Goal: Task Accomplishment & Management: Manage account settings

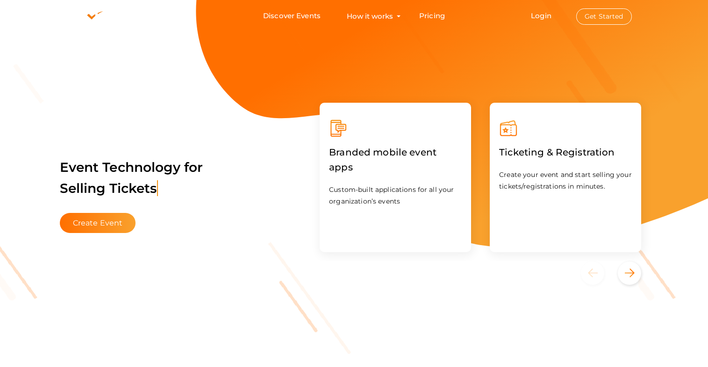
click at [588, 15] on button "Get Started" at bounding box center [604, 16] width 56 height 16
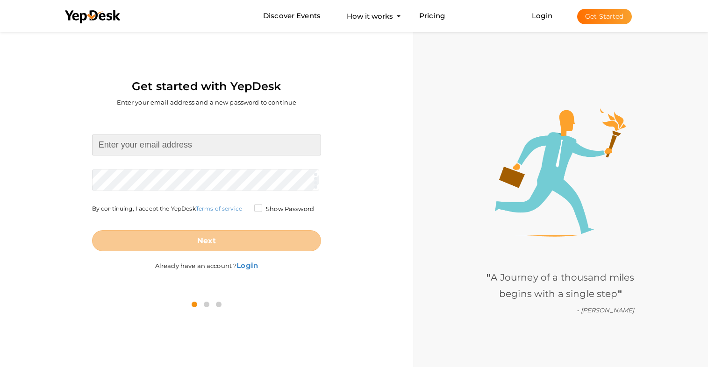
click at [157, 147] on input at bounding box center [206, 145] width 229 height 21
type input "seo@startd.com.au"
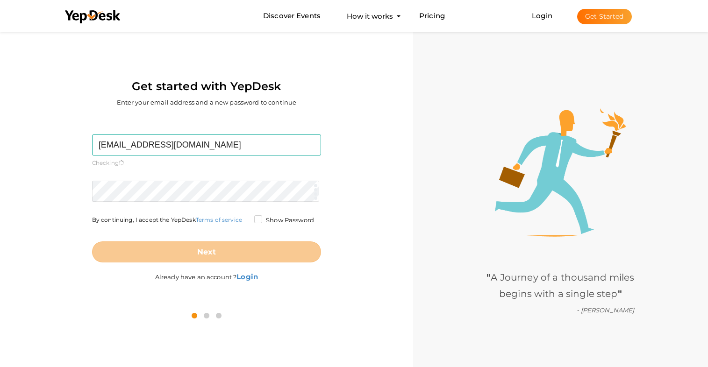
click at [162, 172] on form "seo@startd.com.au Required. Invalid email. Checking You already have a YepDesk …" at bounding box center [206, 199] width 229 height 128
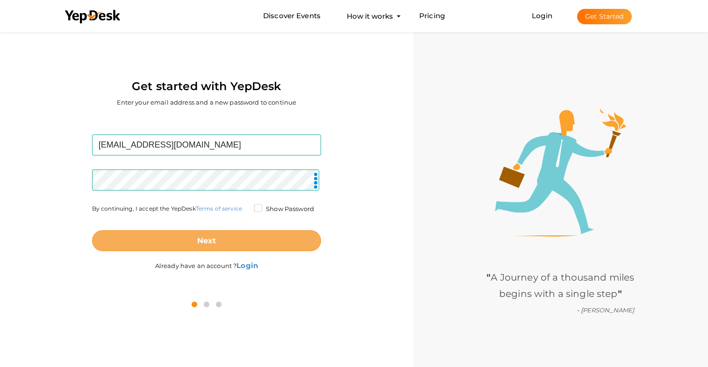
click at [222, 238] on button "Next" at bounding box center [206, 240] width 229 height 21
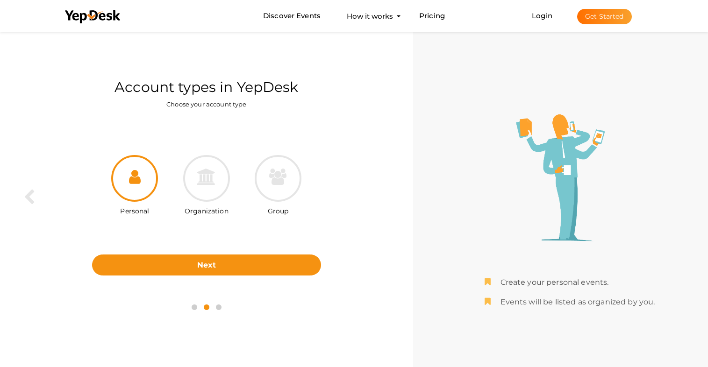
drag, startPoint x: 215, startPoint y: 270, endPoint x: 214, endPoint y: 278, distance: 7.5
click at [215, 277] on div "Personal Organization Group Next Back" at bounding box center [206, 206] width 399 height 176
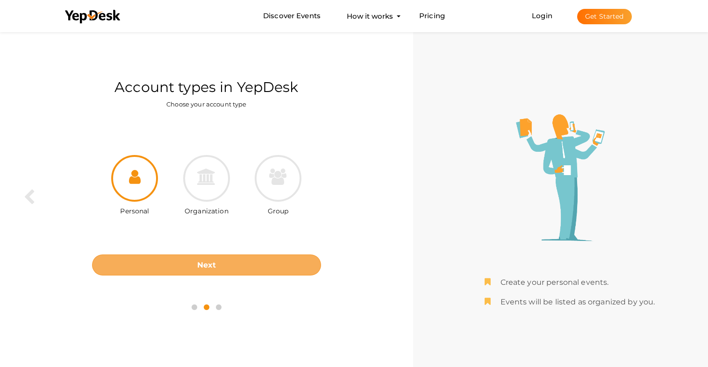
click at [220, 262] on button "Next" at bounding box center [206, 265] width 229 height 21
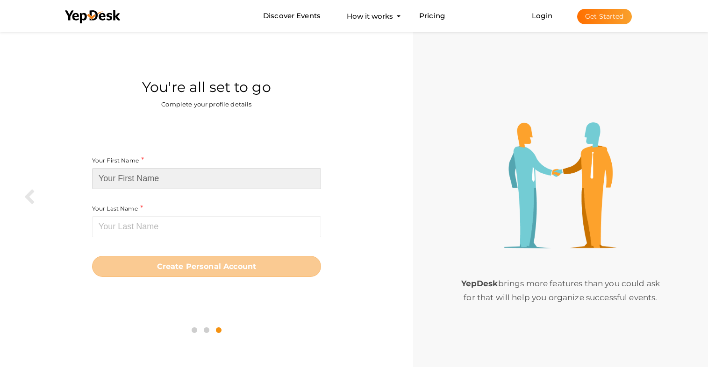
click at [142, 180] on input at bounding box center [206, 178] width 229 height 21
type input "Stay"
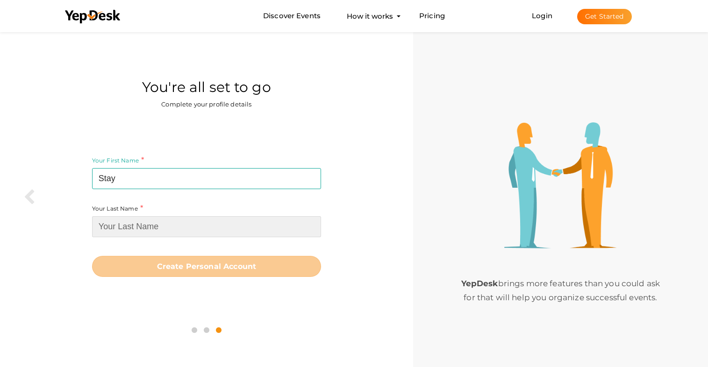
click at [143, 224] on input at bounding box center [206, 226] width 229 height 21
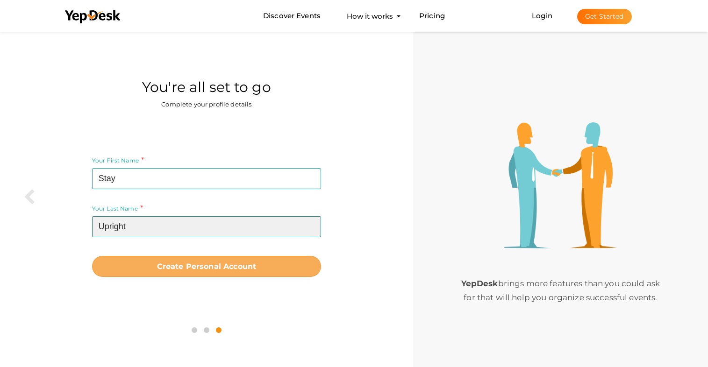
type input "Upright"
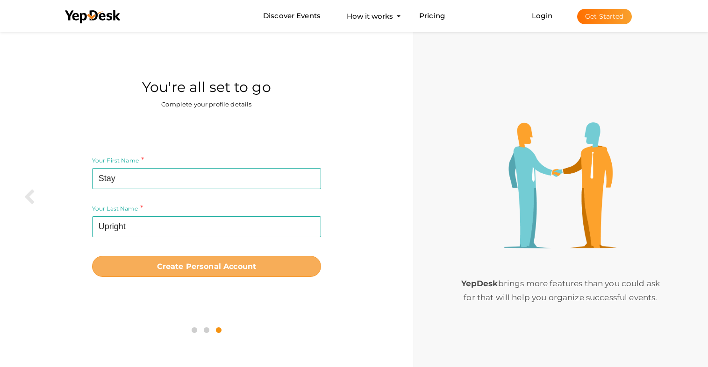
click at [226, 264] on b "Create Personal Account" at bounding box center [207, 266] width 100 height 9
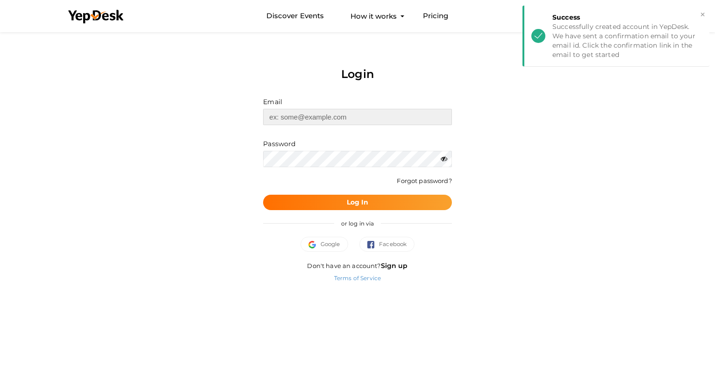
type input "[EMAIL_ADDRESS][DOMAIN_NAME]"
click at [358, 200] on b "Log In" at bounding box center [358, 202] width 22 height 8
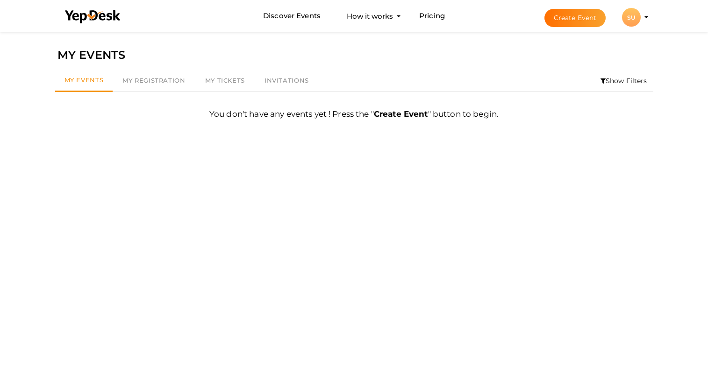
click at [639, 19] on div "SU" at bounding box center [631, 17] width 19 height 19
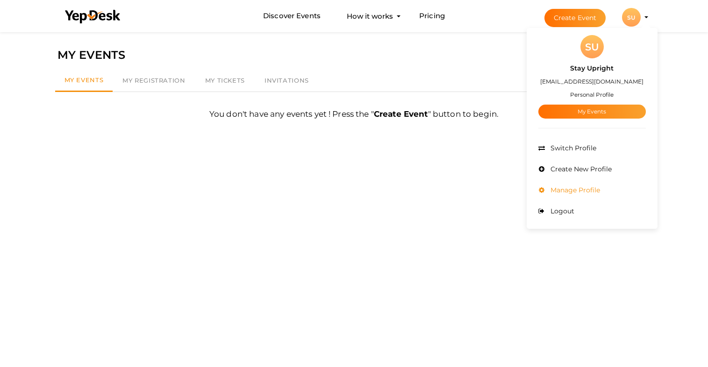
click at [569, 191] on span "Manage Profile" at bounding box center [574, 190] width 52 height 8
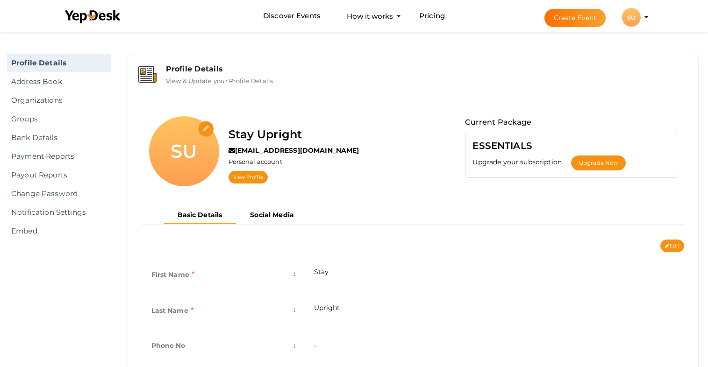
click at [204, 128] on input "file" at bounding box center [206, 129] width 16 height 16
type input "C:\fakepath\stay_upright. (1).jpeg"
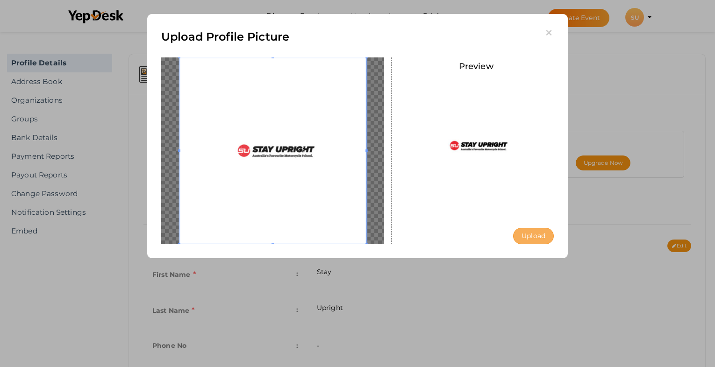
click at [533, 238] on button "Upload" at bounding box center [533, 236] width 41 height 16
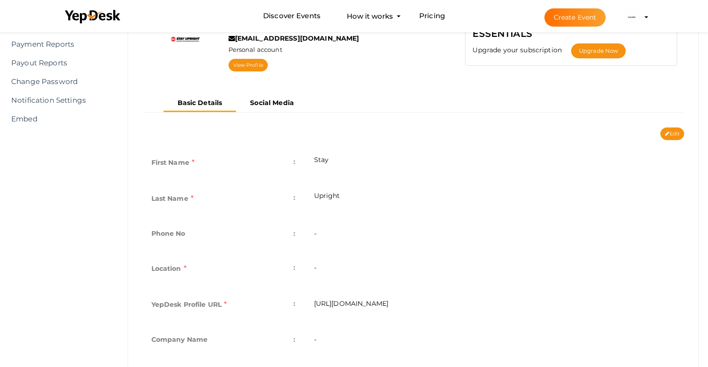
scroll to position [168, 0]
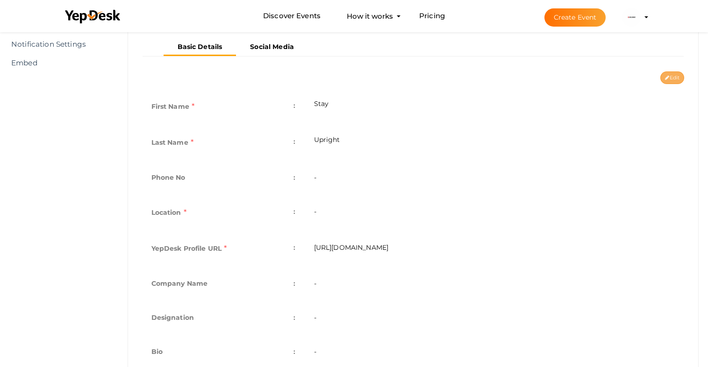
click at [666, 82] on button "Edit" at bounding box center [672, 77] width 24 height 13
type input "Stay"
type input "Upright"
type input "stay-upright"
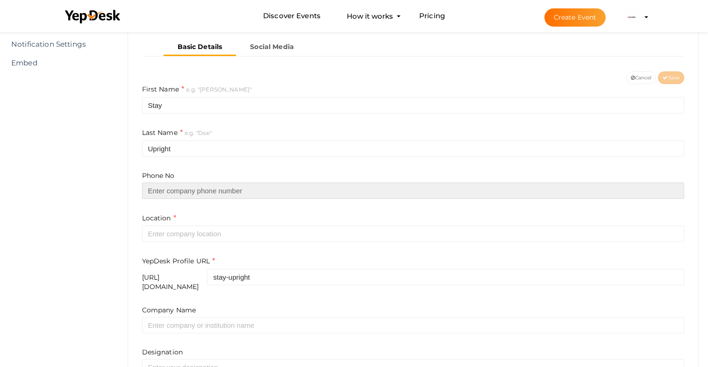
click at [186, 195] on input "text" at bounding box center [413, 191] width 542 height 16
type input "0288249980"
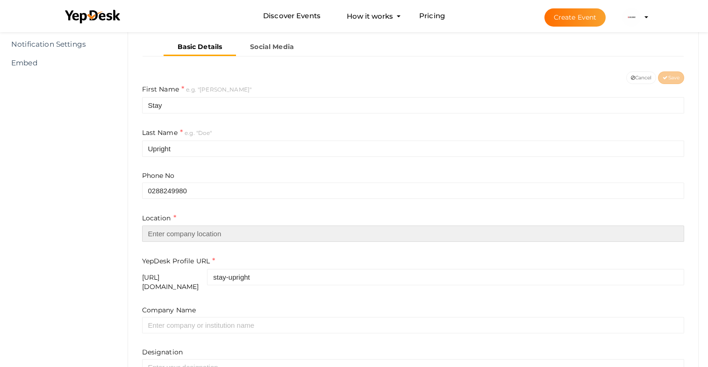
type input "[GEOGRAPHIC_DATA]"
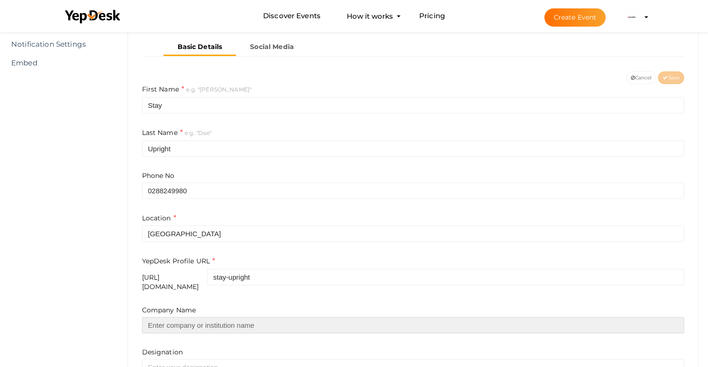
type input "Stay Upright"
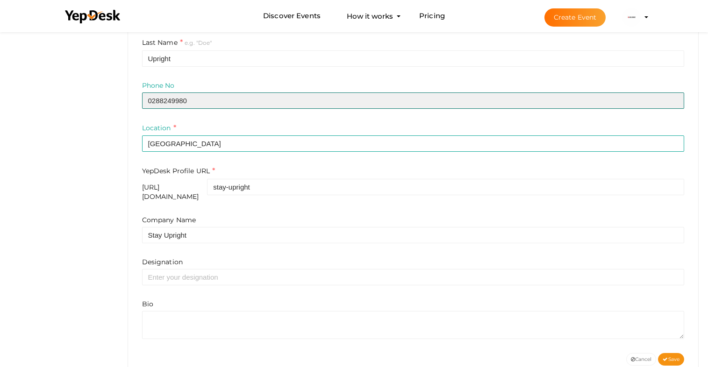
scroll to position [277, 0]
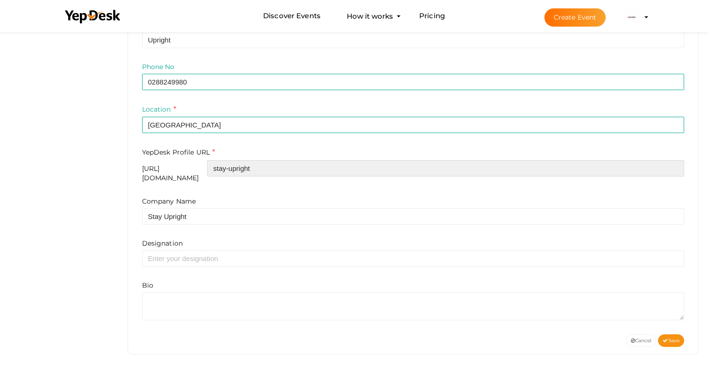
click at [273, 168] on input "stay-upright" at bounding box center [445, 168] width 477 height 16
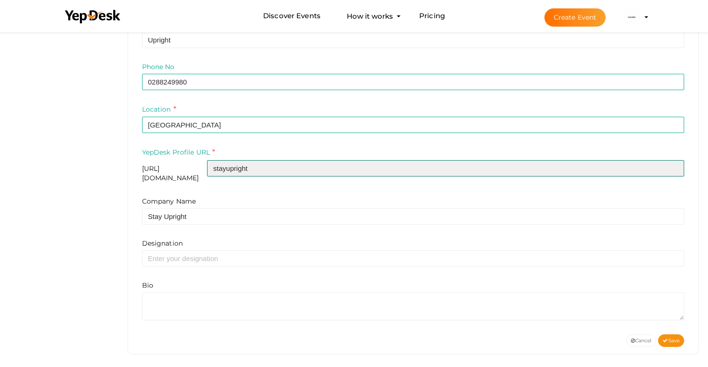
type input "stayupright"
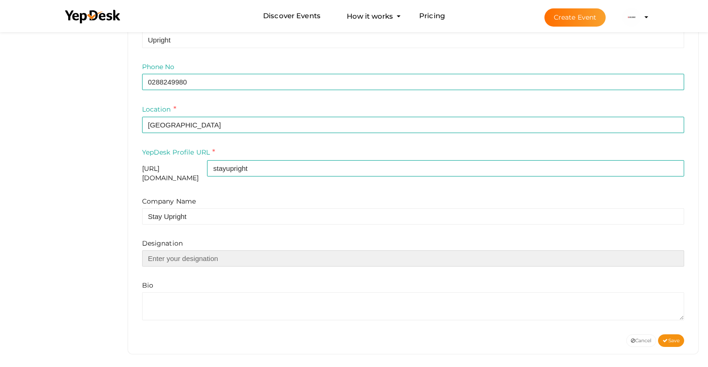
click at [187, 254] on input "text" at bounding box center [413, 258] width 542 height 16
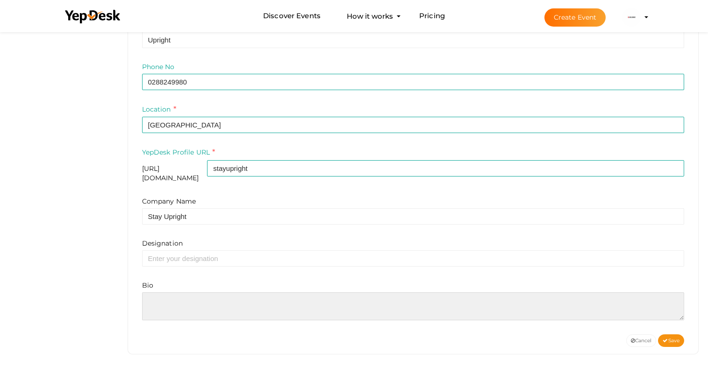
click at [161, 294] on textarea at bounding box center [413, 306] width 542 height 28
paste textarea "Australia's first motorcycle rider training school offering an array of courses…"
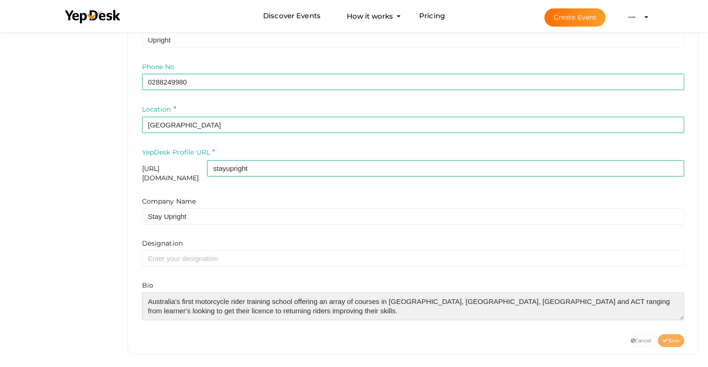
type textarea "Australia's first motorcycle rider training school offering an array of courses…"
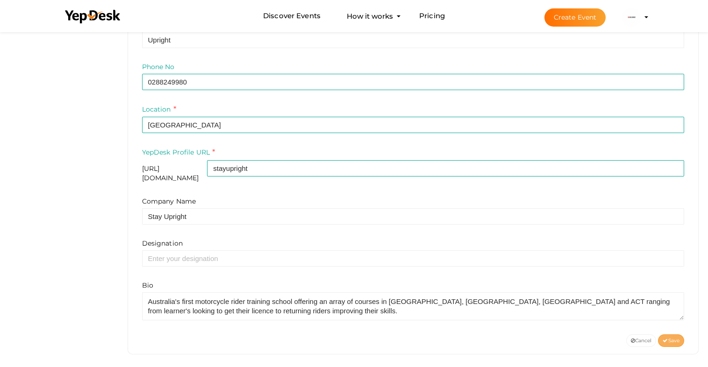
click at [667, 338] on span "Save" at bounding box center [670, 341] width 17 height 6
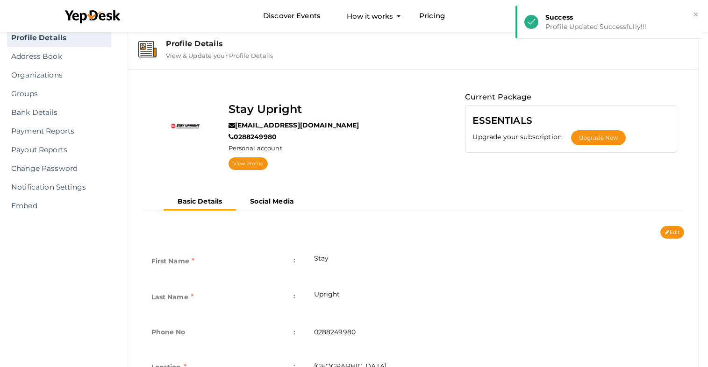
scroll to position [5, 0]
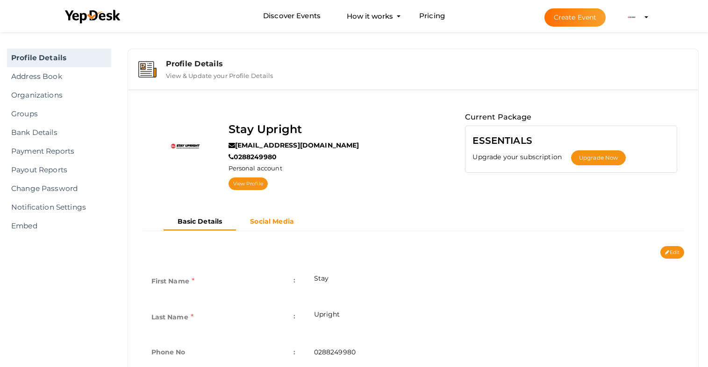
click at [274, 217] on b "Social Media" at bounding box center [272, 221] width 44 height 8
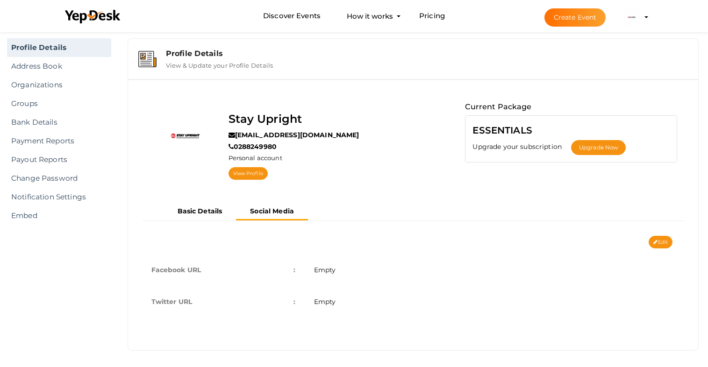
scroll to position [18, 0]
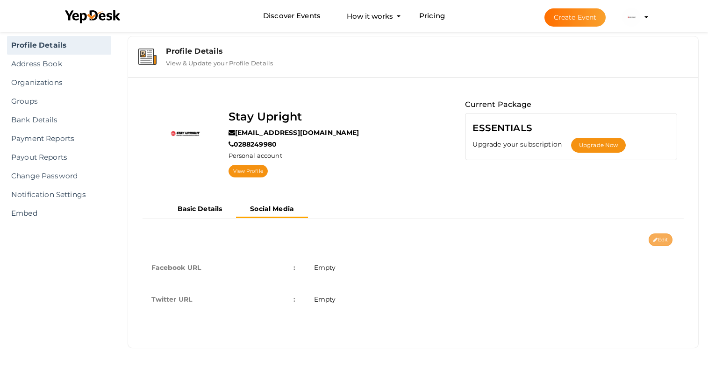
click at [660, 239] on button "Edit" at bounding box center [660, 240] width 24 height 13
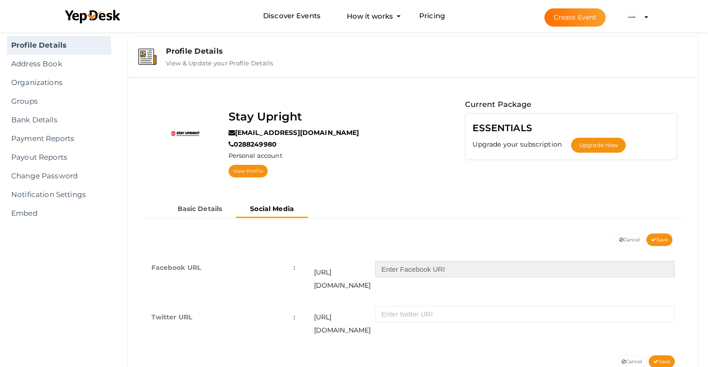
click at [423, 270] on input "text" at bounding box center [524, 269] width 299 height 16
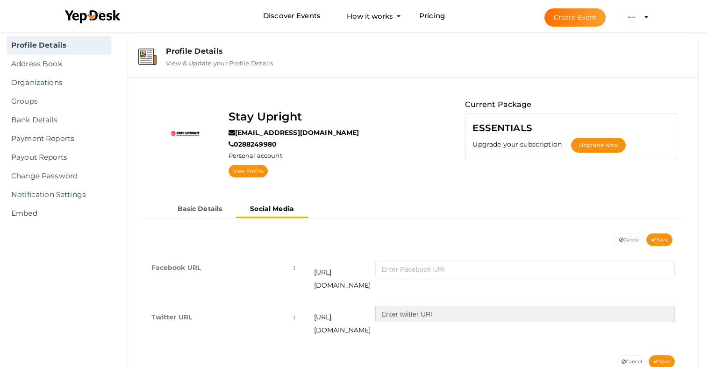
click at [403, 306] on input "text" at bounding box center [524, 314] width 299 height 16
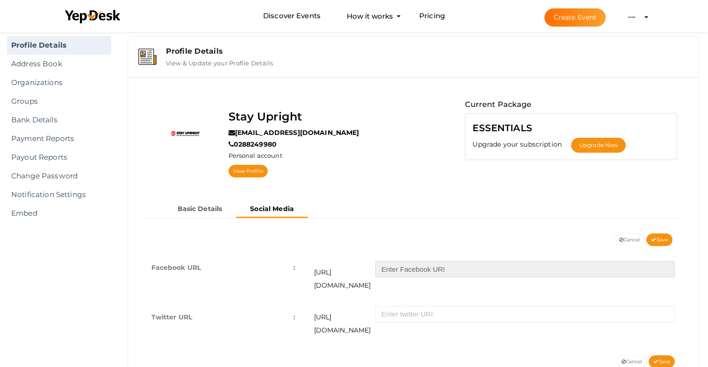
click at [416, 264] on input "text" at bounding box center [524, 269] width 299 height 16
paste input "https://www.facebook.com/stayupright.australia"
drag, startPoint x: 477, startPoint y: 267, endPoint x: 394, endPoint y: 263, distance: 83.3
click at [394, 263] on input "https://www.facebook.com/stayupright.australia" at bounding box center [524, 269] width 299 height 16
type input "stayupright.australia"
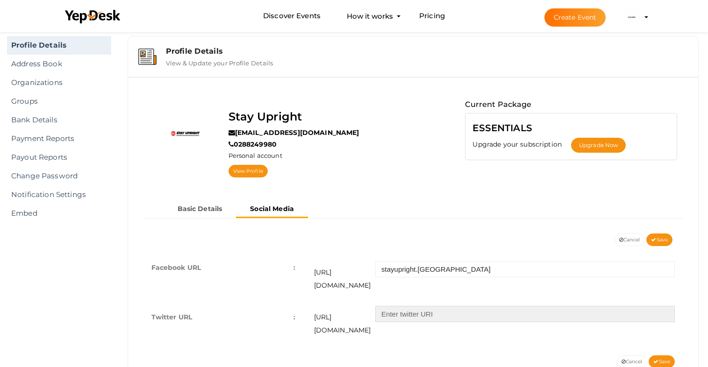
click at [413, 306] on input "text" at bounding box center [524, 314] width 299 height 16
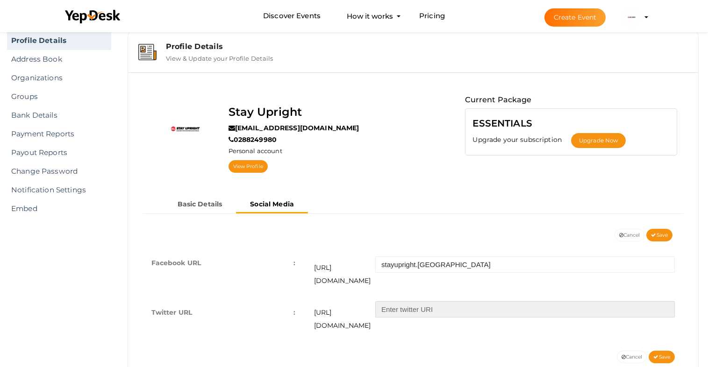
scroll to position [35, 0]
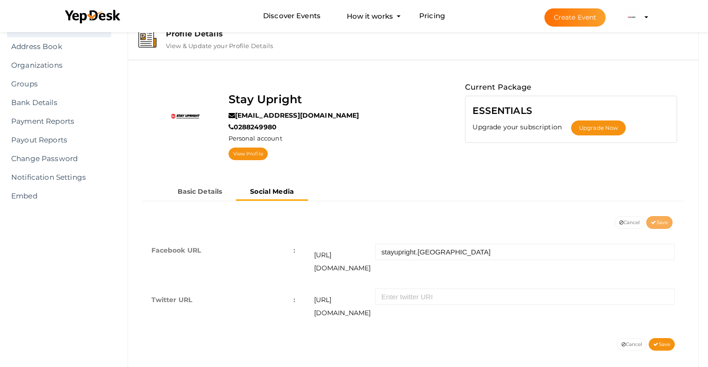
click at [655, 225] on span "Save" at bounding box center [659, 223] width 17 height 6
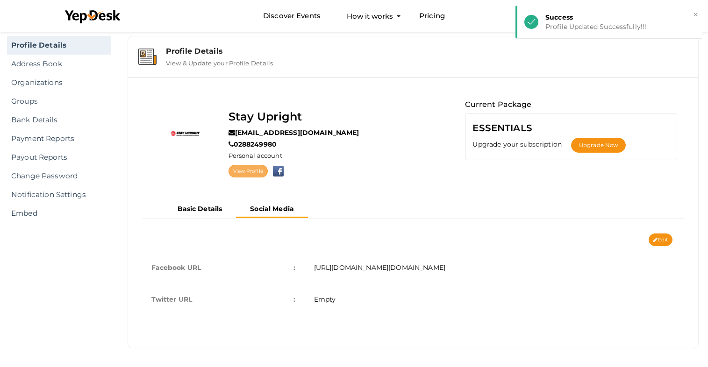
click at [239, 170] on link "View Profile" at bounding box center [247, 171] width 39 height 13
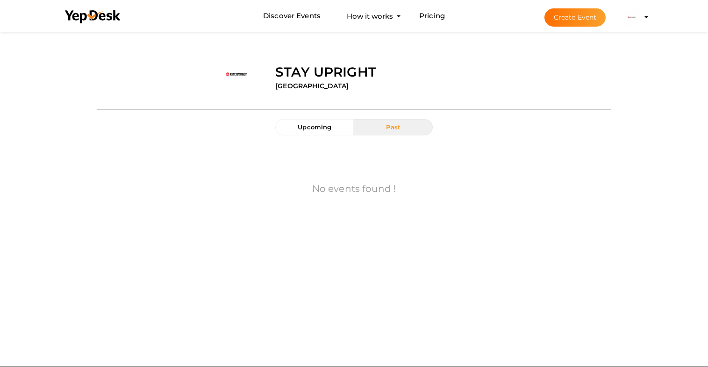
click at [382, 126] on button "Past" at bounding box center [393, 127] width 78 height 16
click at [296, 128] on button "Upcoming" at bounding box center [314, 127] width 78 height 16
click at [639, 15] on img at bounding box center [631, 17] width 19 height 19
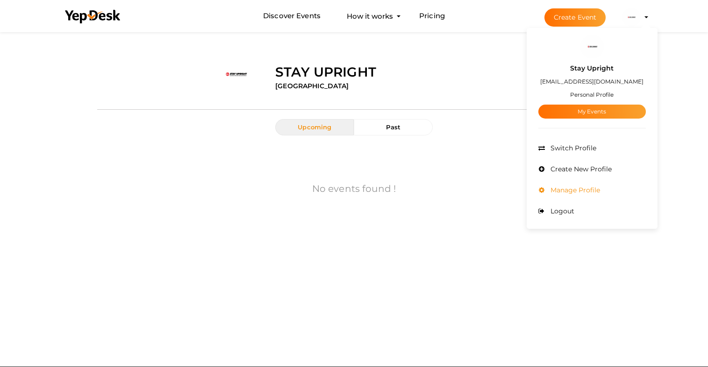
click at [584, 190] on span "Manage Profile" at bounding box center [574, 190] width 52 height 8
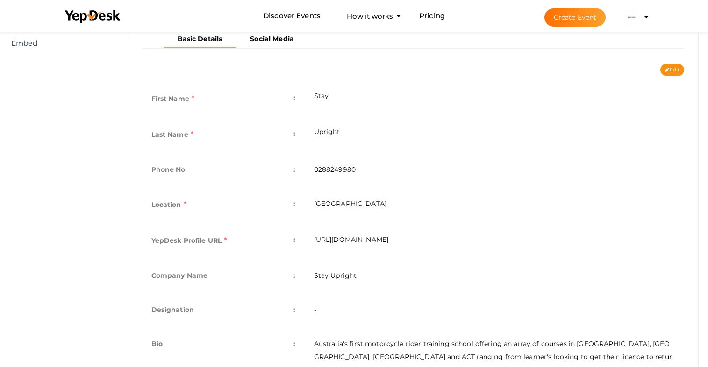
scroll to position [117, 0]
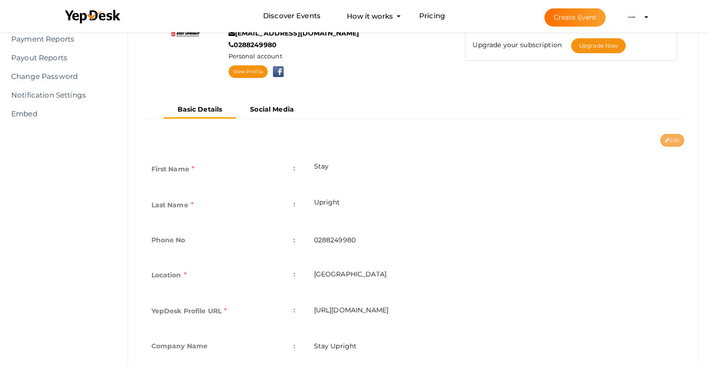
click at [669, 142] on button "Edit" at bounding box center [672, 140] width 24 height 13
type input "Stay"
type input "Upright"
type input "0288249980"
type input "[GEOGRAPHIC_DATA]"
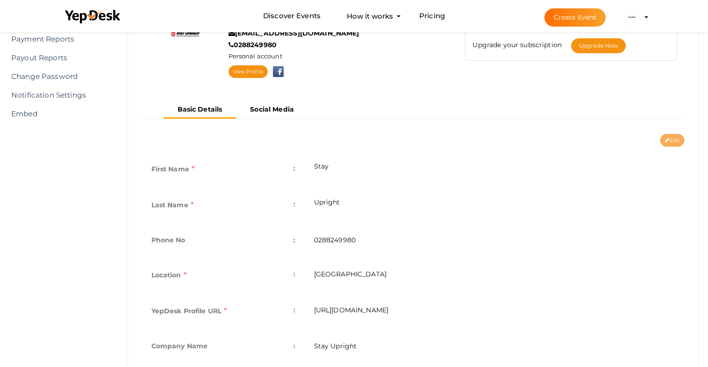
type input "stayupright"
type input "Stay Upright"
type textarea "Australia's first motorcycle rider training school offering an array of courses…"
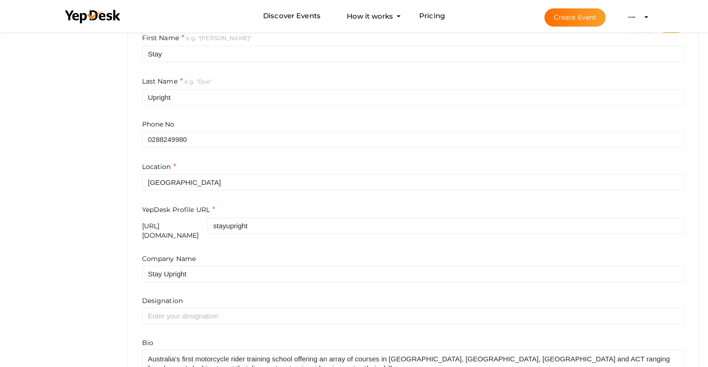
scroll to position [285, 0]
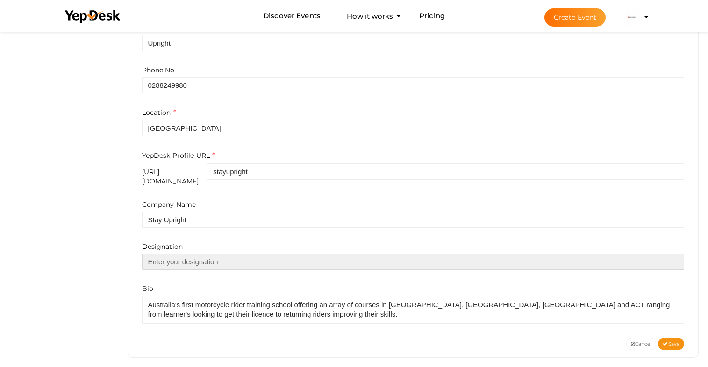
click at [175, 254] on input "text" at bounding box center [413, 262] width 542 height 16
type input "Awesome Volunteer"
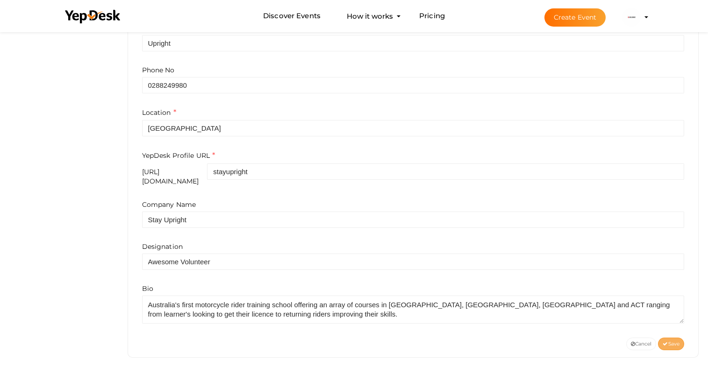
click at [671, 341] on span "Save" at bounding box center [670, 344] width 17 height 6
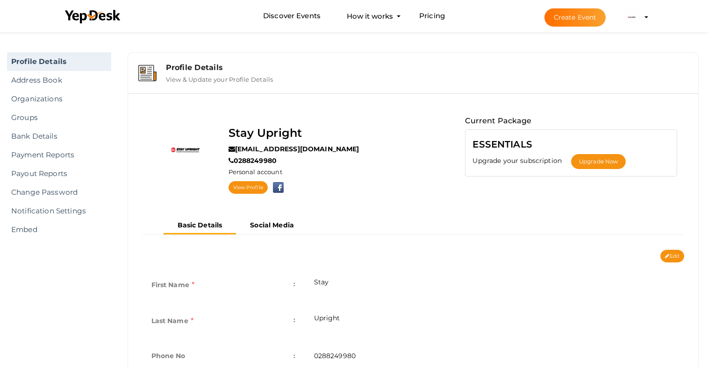
scroll to position [0, 0]
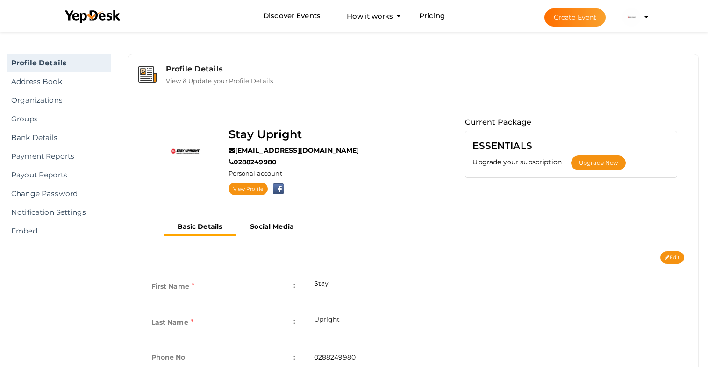
click at [185, 69] on div "Profile Details" at bounding box center [427, 68] width 522 height 9
click at [195, 68] on div "Profile Details" at bounding box center [427, 68] width 522 height 9
click at [64, 79] on link "Address Book" at bounding box center [59, 81] width 104 height 19
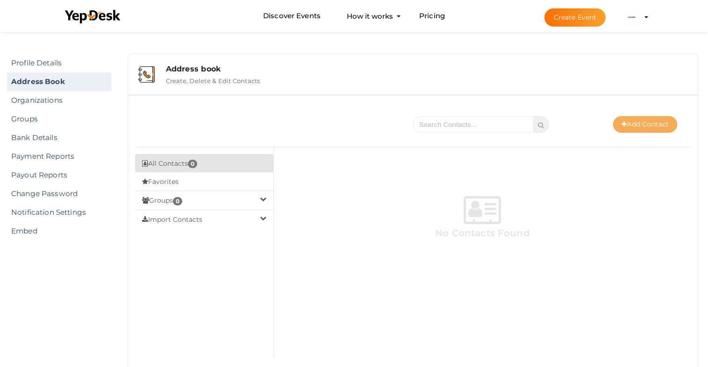
click at [627, 127] on button "Add Contact" at bounding box center [645, 124] width 64 height 16
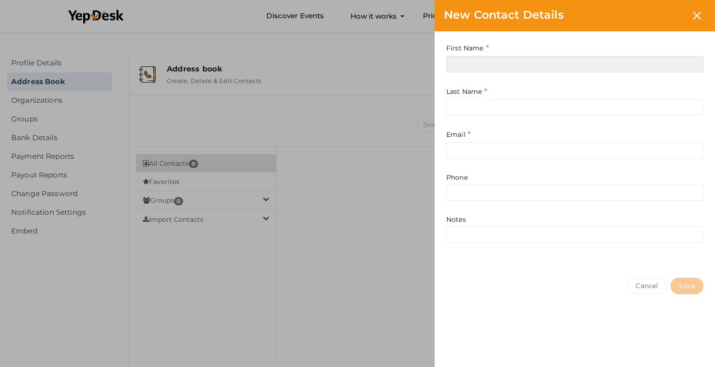
click at [492, 64] on input at bounding box center [574, 64] width 257 height 16
type input "Stay"
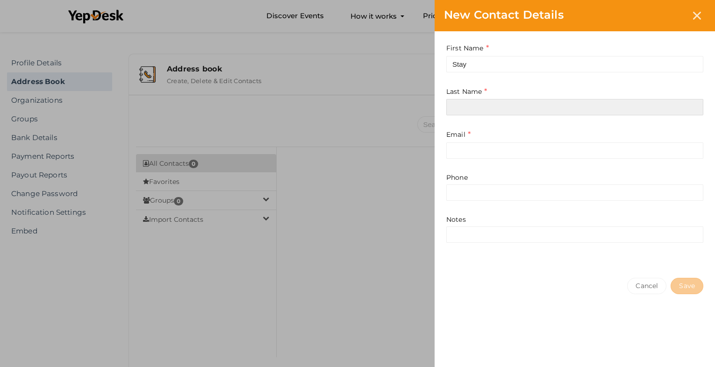
type input "Upright"
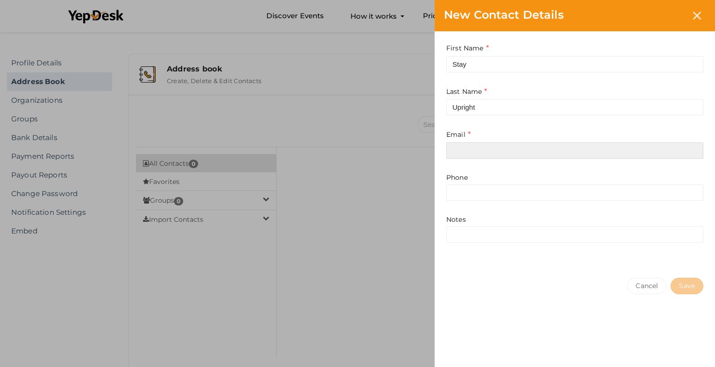
type input "[EMAIL_ADDRESS][DOMAIN_NAME]"
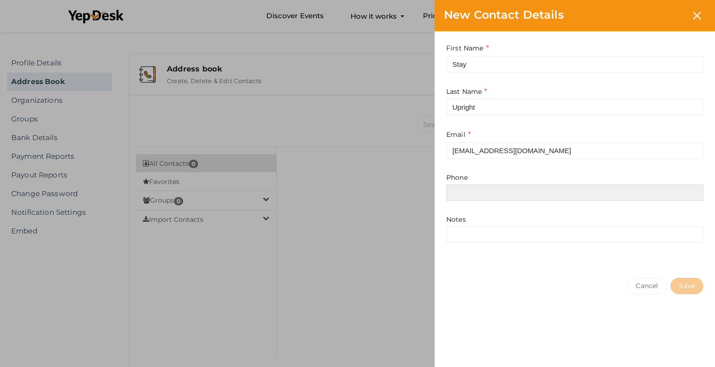
type input "0288249980"
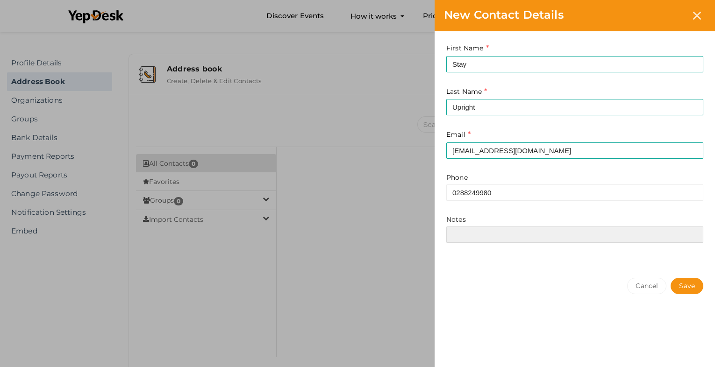
click at [465, 237] on input at bounding box center [574, 235] width 257 height 16
paste input "Australia's first motorcycle rider training school offering an array of courses…"
type input "Australia's first motorcycle rider training school offering an array of courses…"
click at [693, 284] on button "Save" at bounding box center [686, 286] width 33 height 16
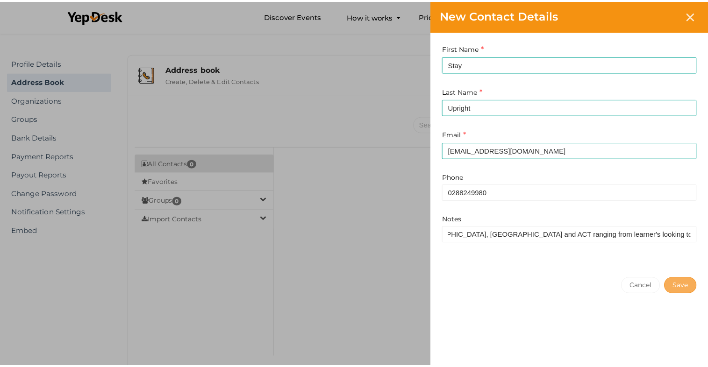
scroll to position [0, 0]
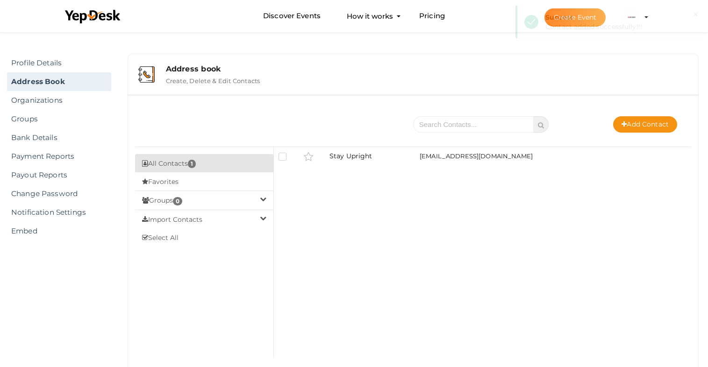
click at [239, 202] on button "Groups 0" at bounding box center [204, 200] width 139 height 19
click at [244, 241] on button "Import Contacts" at bounding box center [204, 237] width 139 height 19
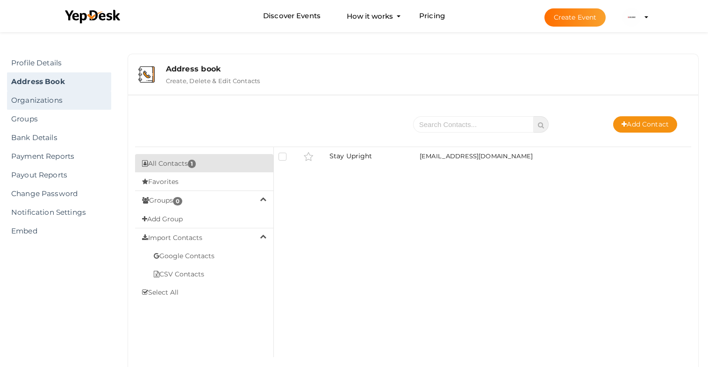
click at [36, 101] on link "Organizations" at bounding box center [59, 100] width 104 height 19
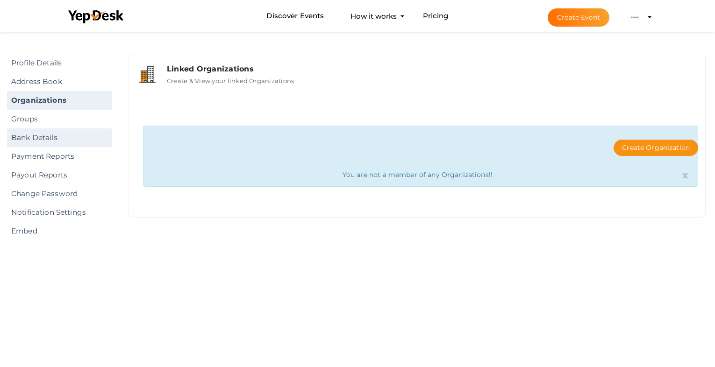
click at [56, 138] on link "Bank Details" at bounding box center [59, 137] width 105 height 19
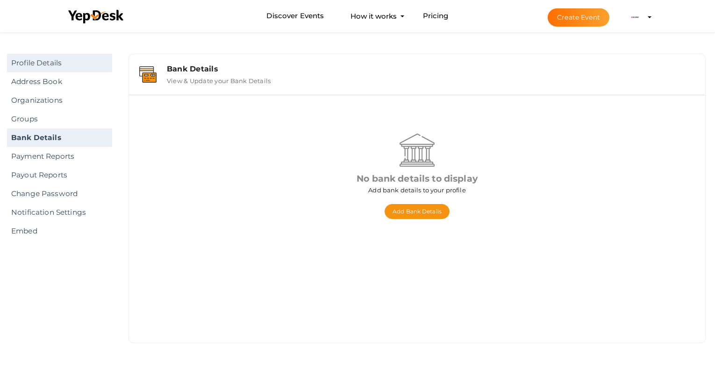
click at [64, 61] on link "Profile Details" at bounding box center [59, 63] width 105 height 19
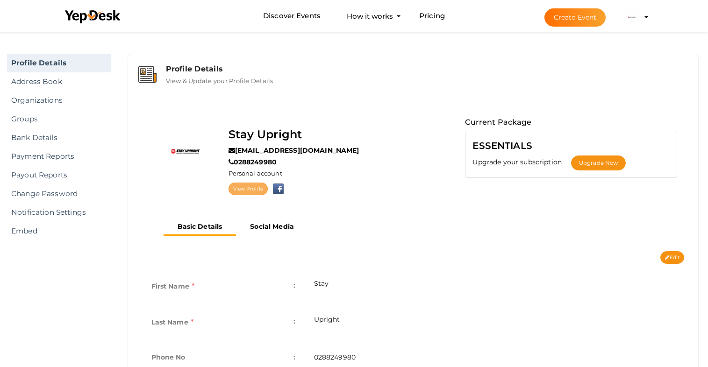
click at [253, 188] on link "View Profile" at bounding box center [247, 189] width 39 height 13
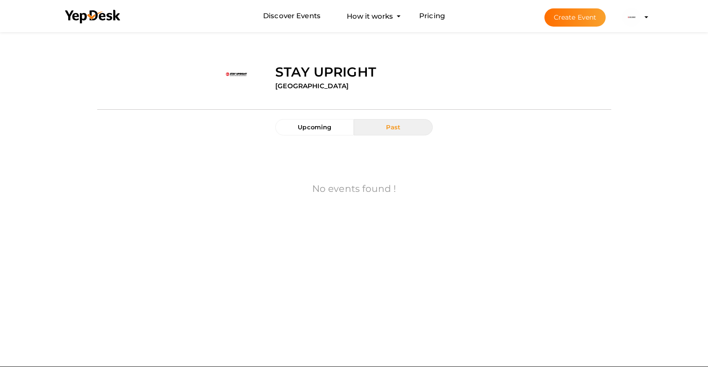
click at [308, 117] on div at bounding box center [354, 109] width 514 height 19
click at [303, 137] on div "Upcoming Past" at bounding box center [353, 132] width 171 height 26
click at [307, 132] on button "Upcoming" at bounding box center [314, 127] width 78 height 16
click at [338, 66] on label "Stay Upright" at bounding box center [325, 72] width 101 height 19
click at [636, 15] on img at bounding box center [631, 17] width 19 height 19
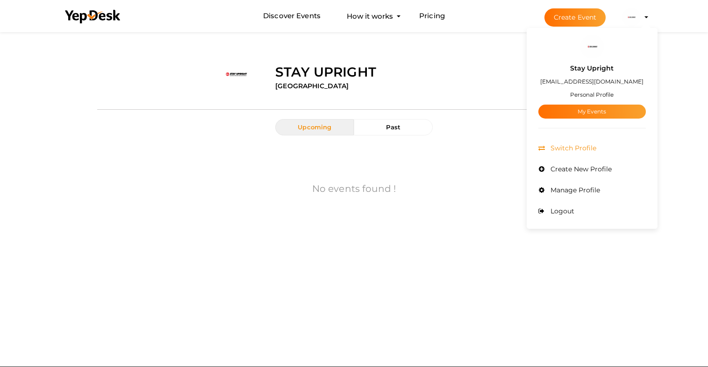
click at [579, 140] on li "Switch Profile" at bounding box center [591, 148] width 107 height 21
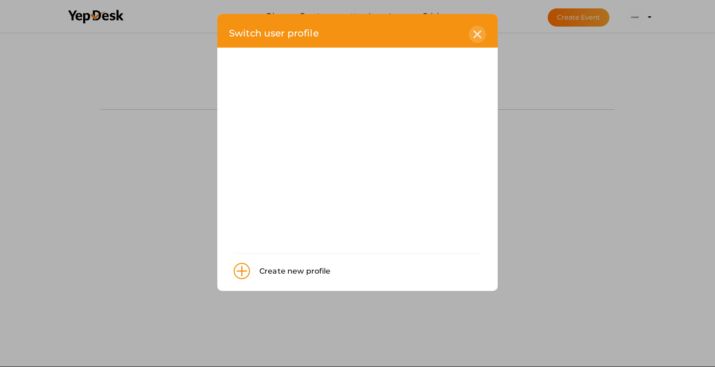
click at [476, 34] on icon at bounding box center [477, 34] width 8 height 8
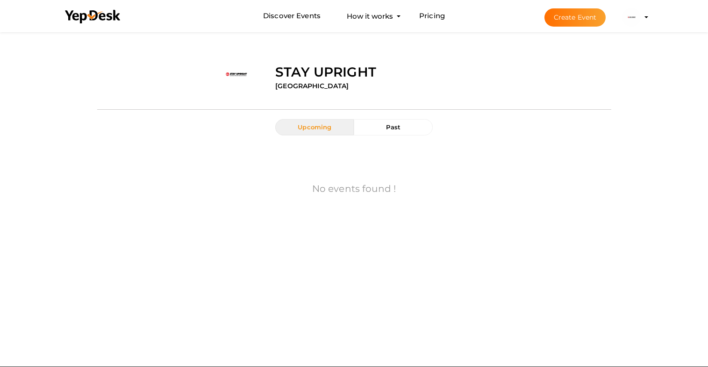
click at [634, 15] on img at bounding box center [631, 17] width 19 height 19
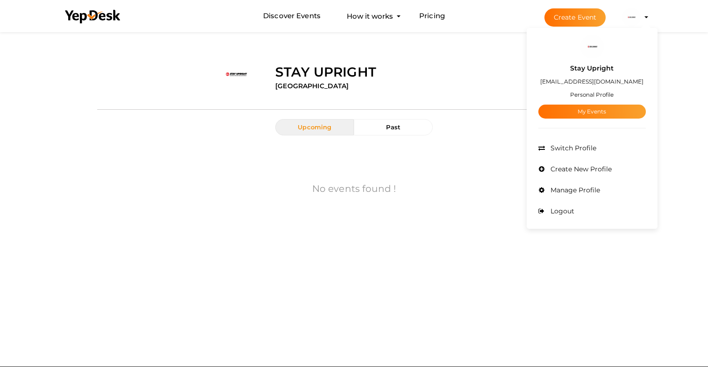
click at [592, 75] on div "Stay Upright [EMAIL_ADDRESS][DOMAIN_NAME] Personal Profile My Events" at bounding box center [591, 88] width 107 height 60
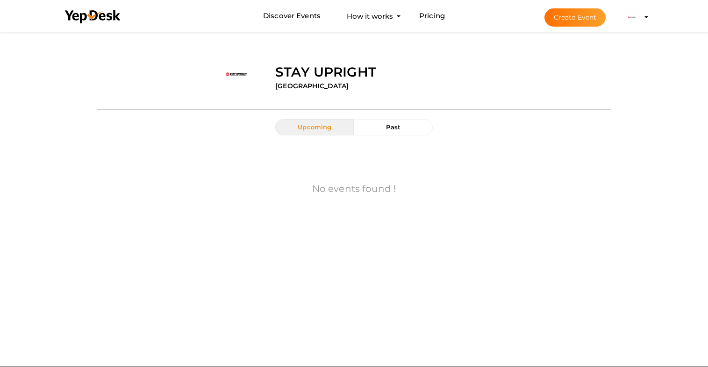
click at [632, 21] on img at bounding box center [631, 17] width 19 height 19
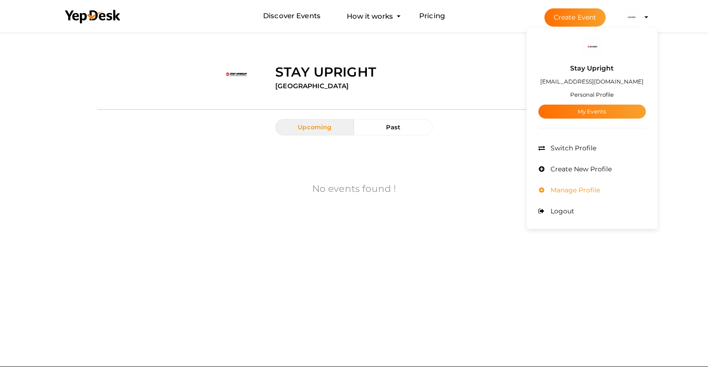
click at [594, 186] on span "Manage Profile" at bounding box center [574, 190] width 52 height 8
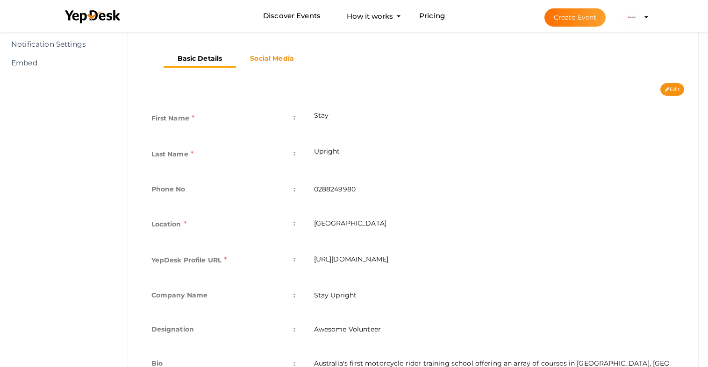
click at [276, 61] on b "Social Media" at bounding box center [272, 58] width 44 height 8
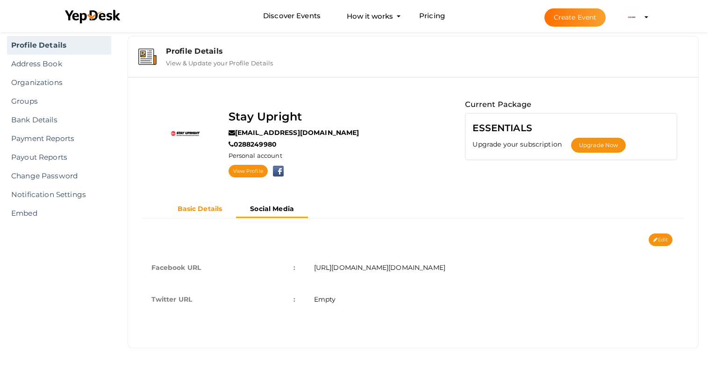
click at [211, 209] on b "Basic Details" at bounding box center [200, 209] width 45 height 8
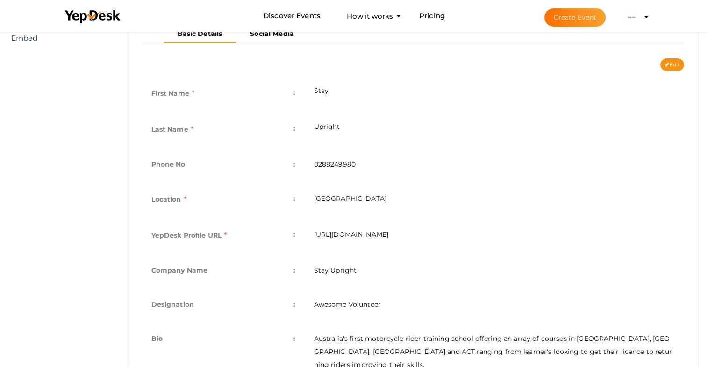
scroll to position [173, 0]
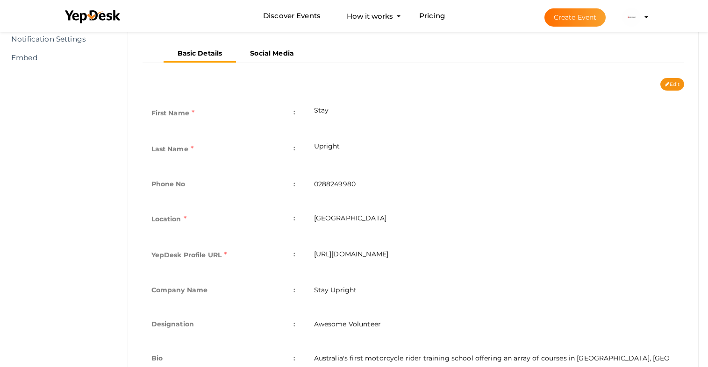
click at [677, 74] on div "Basic Details Social Media" at bounding box center [413, 61] width 556 height 33
click at [671, 83] on button "Edit" at bounding box center [672, 84] width 24 height 13
type input "Stay"
type input "Upright"
type input "0288249980"
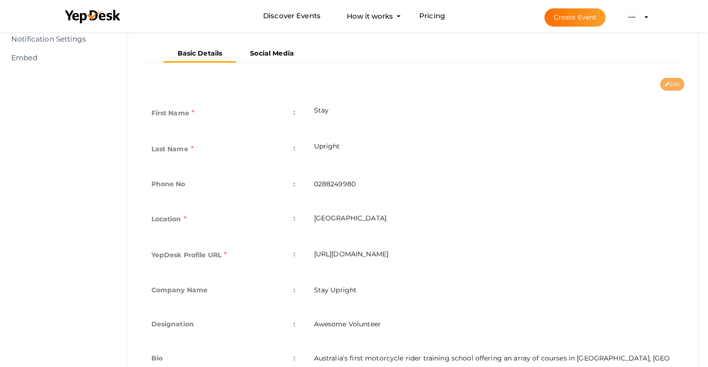
type input "[GEOGRAPHIC_DATA]"
type input "stayupright"
type input "Stay Upright"
type input "Awesome Volunteer"
type textarea "Australia's first motorcycle rider training school offering an array of courses…"
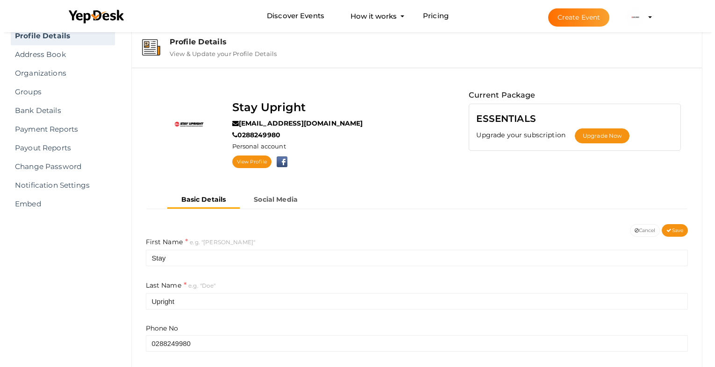
scroll to position [0, 0]
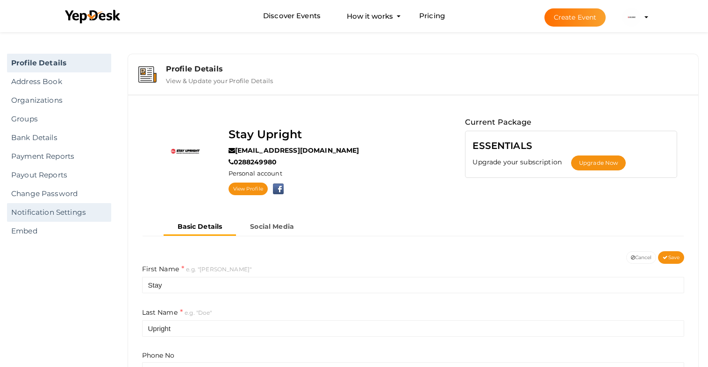
click at [92, 212] on link "Notification Settings" at bounding box center [59, 212] width 104 height 19
